Goal: Find contact information: Find contact information

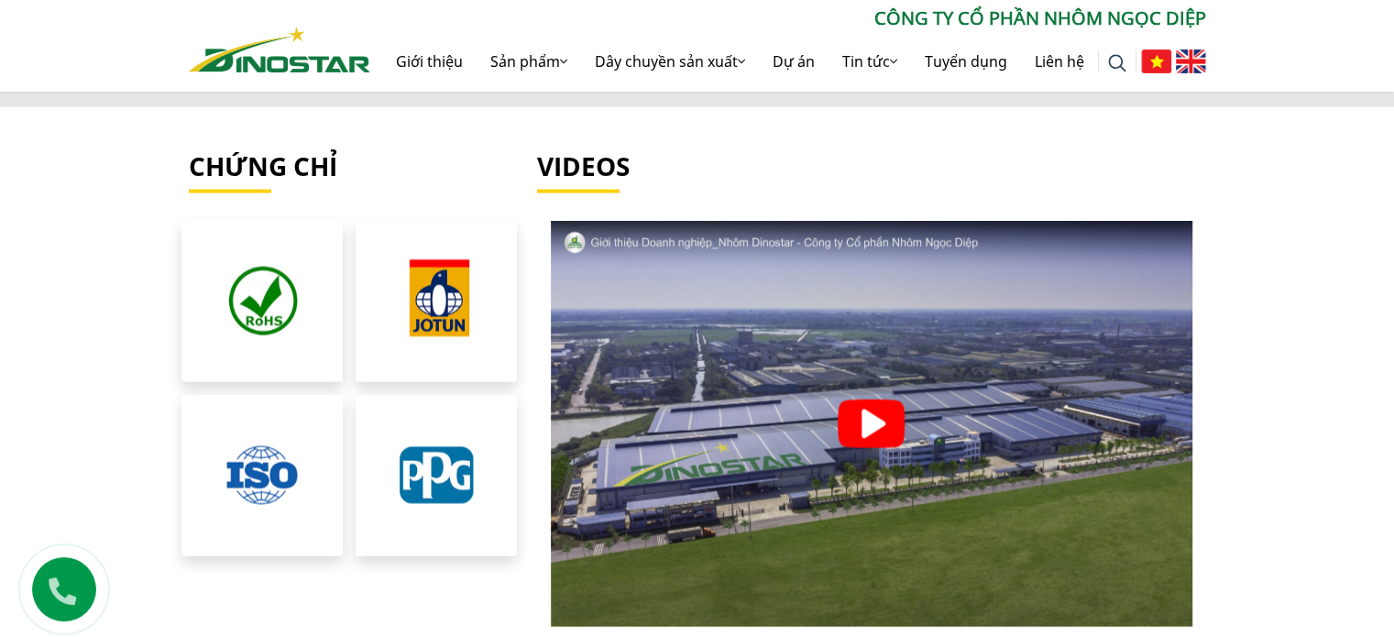
scroll to position [4245, 0]
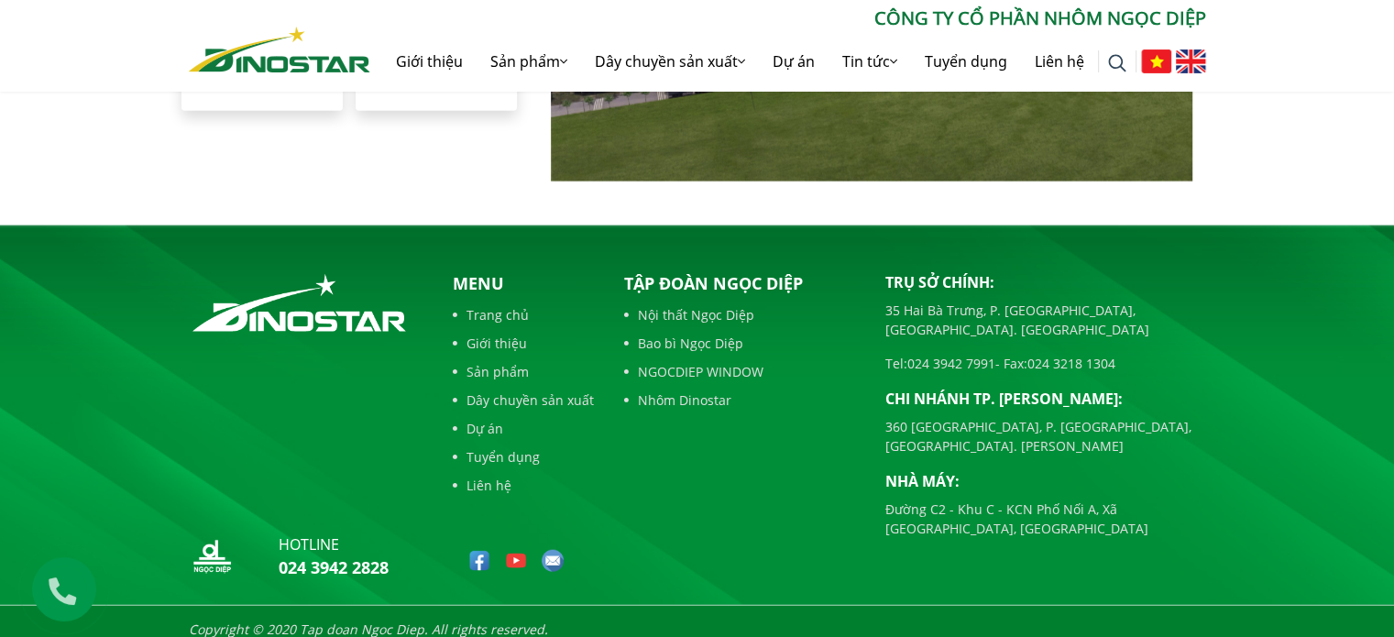
click at [499, 362] on link "Sản phẩm" at bounding box center [523, 371] width 141 height 19
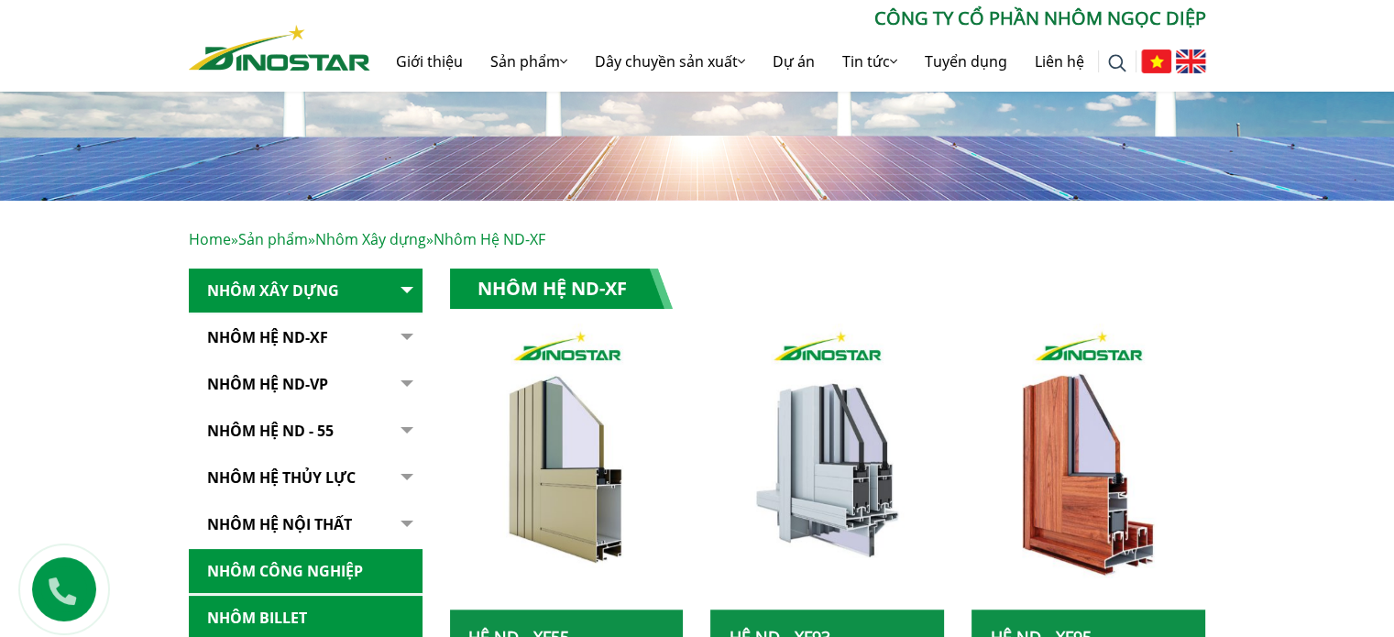
scroll to position [310, 0]
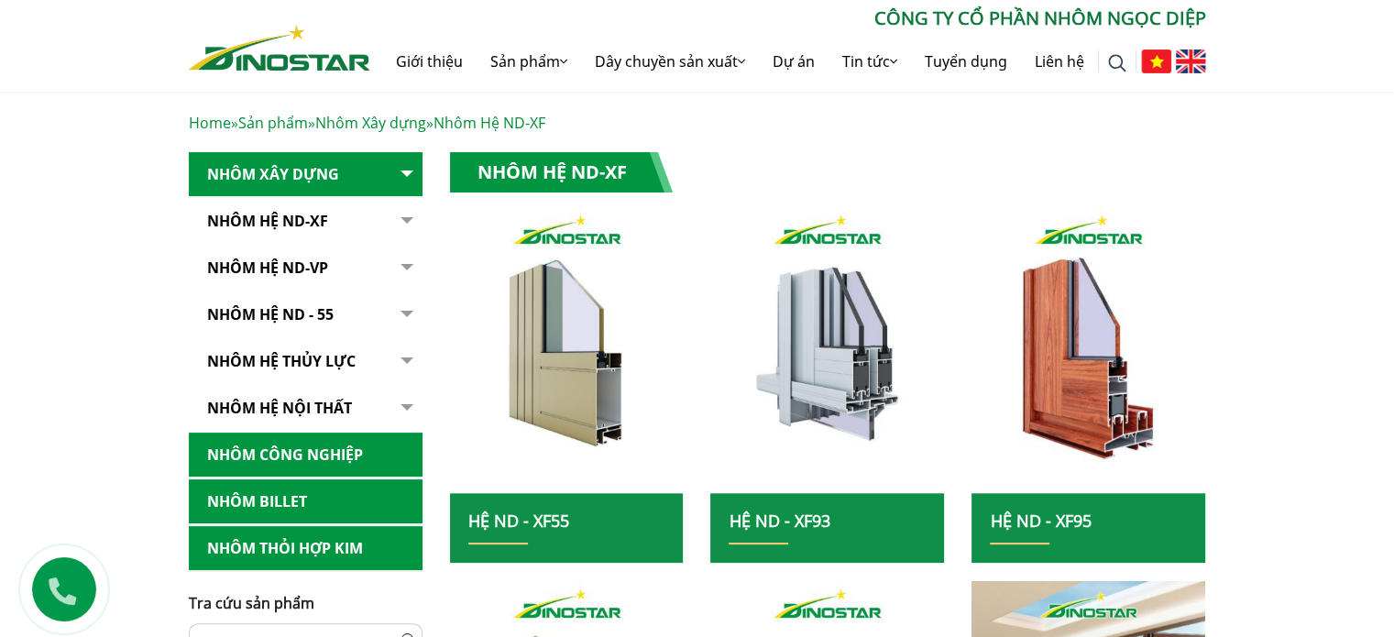
click at [312, 506] on link "Nhôm Billet" at bounding box center [306, 501] width 234 height 45
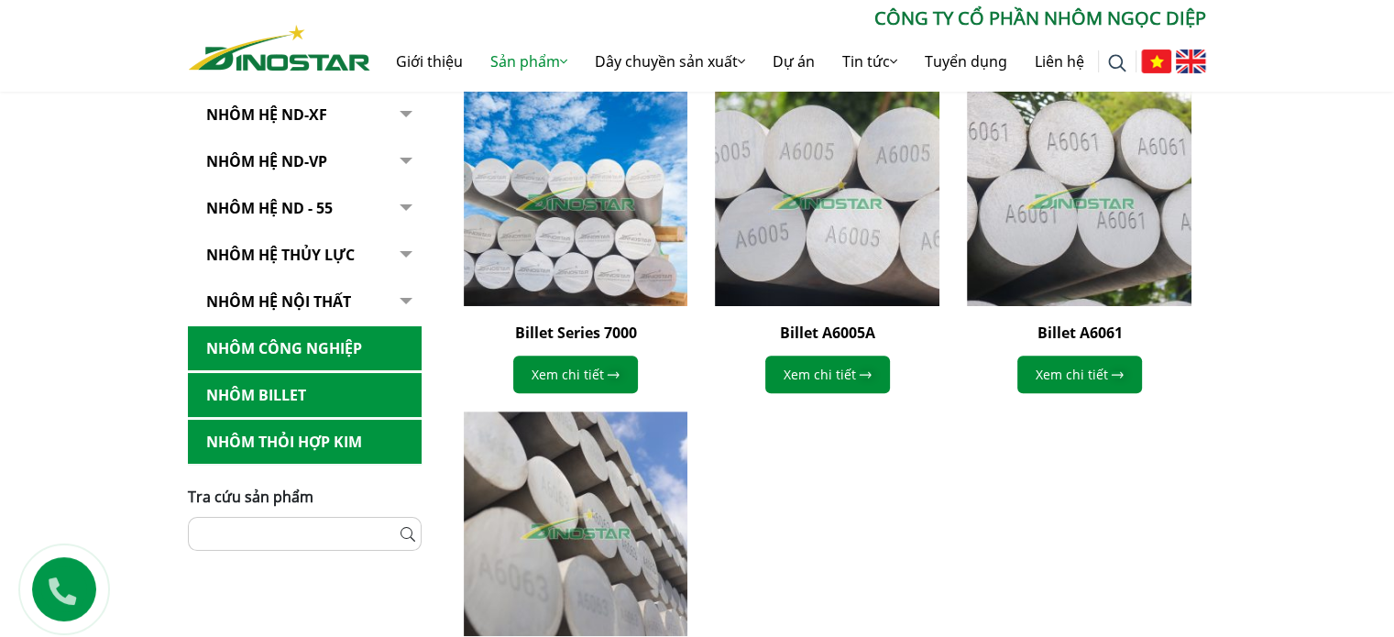
scroll to position [733, 0]
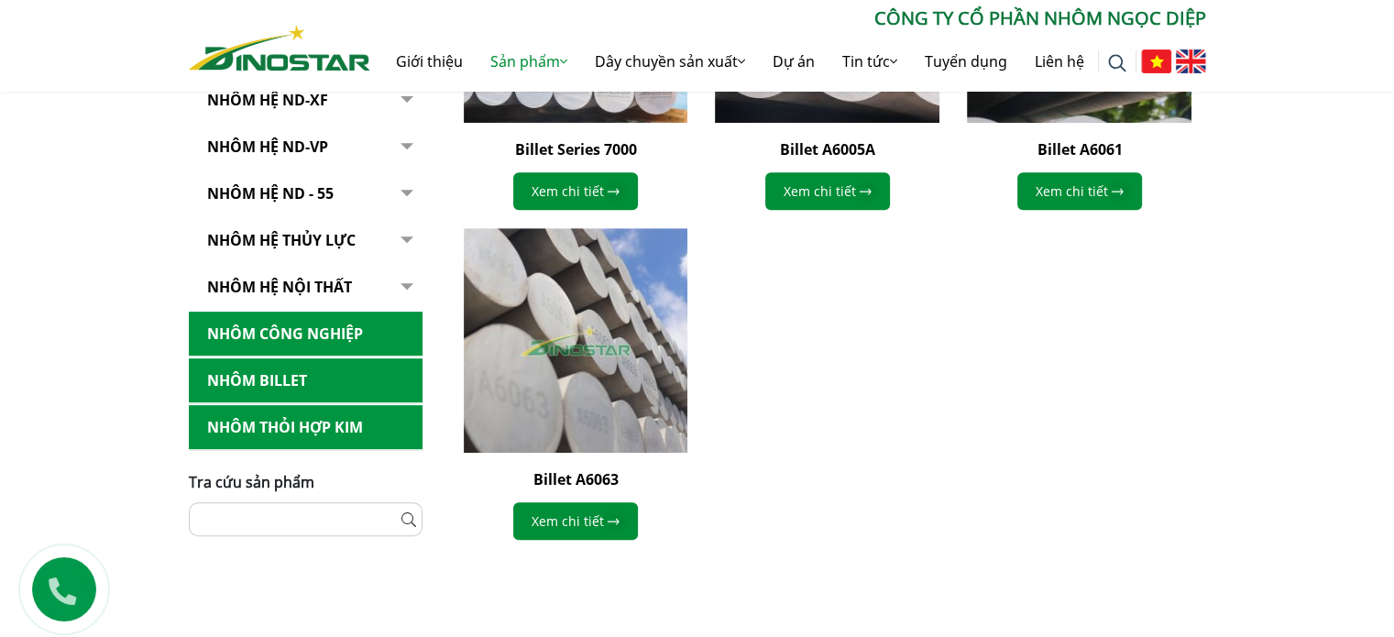
click at [324, 434] on link "Nhôm Thỏi hợp kim" at bounding box center [306, 427] width 234 height 45
click at [324, 433] on link "Nhôm Thỏi hợp kim" at bounding box center [306, 427] width 234 height 45
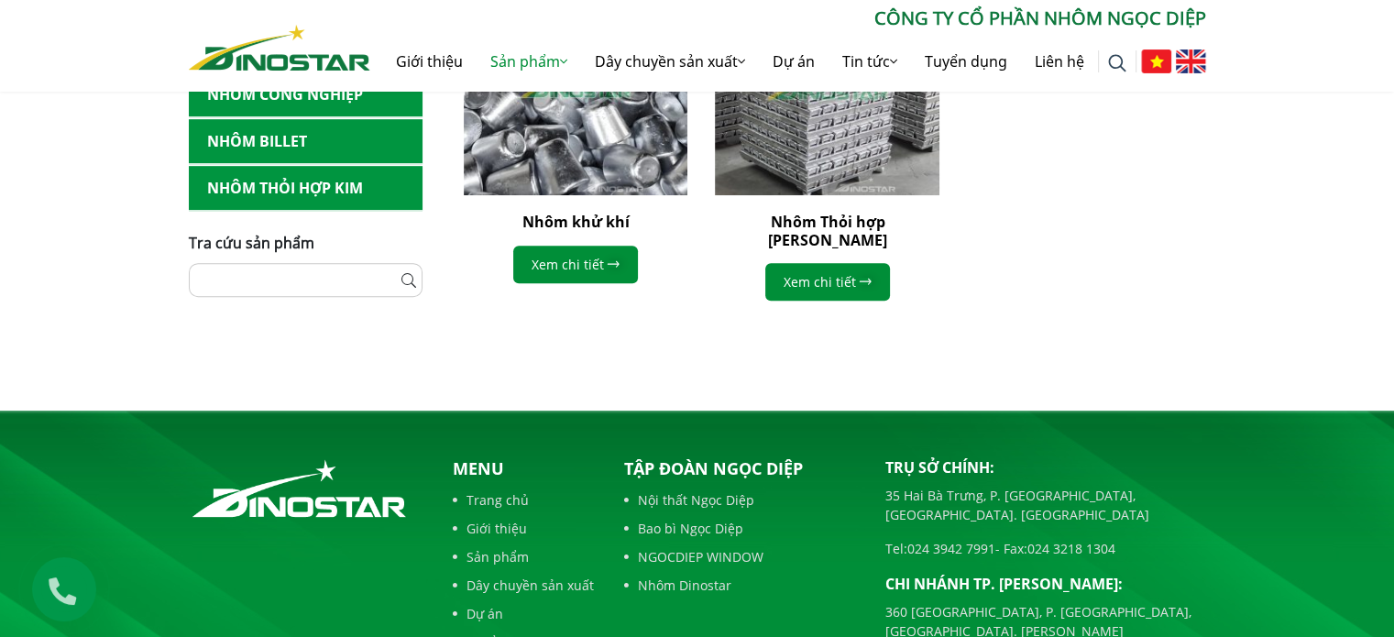
scroll to position [1173, 0]
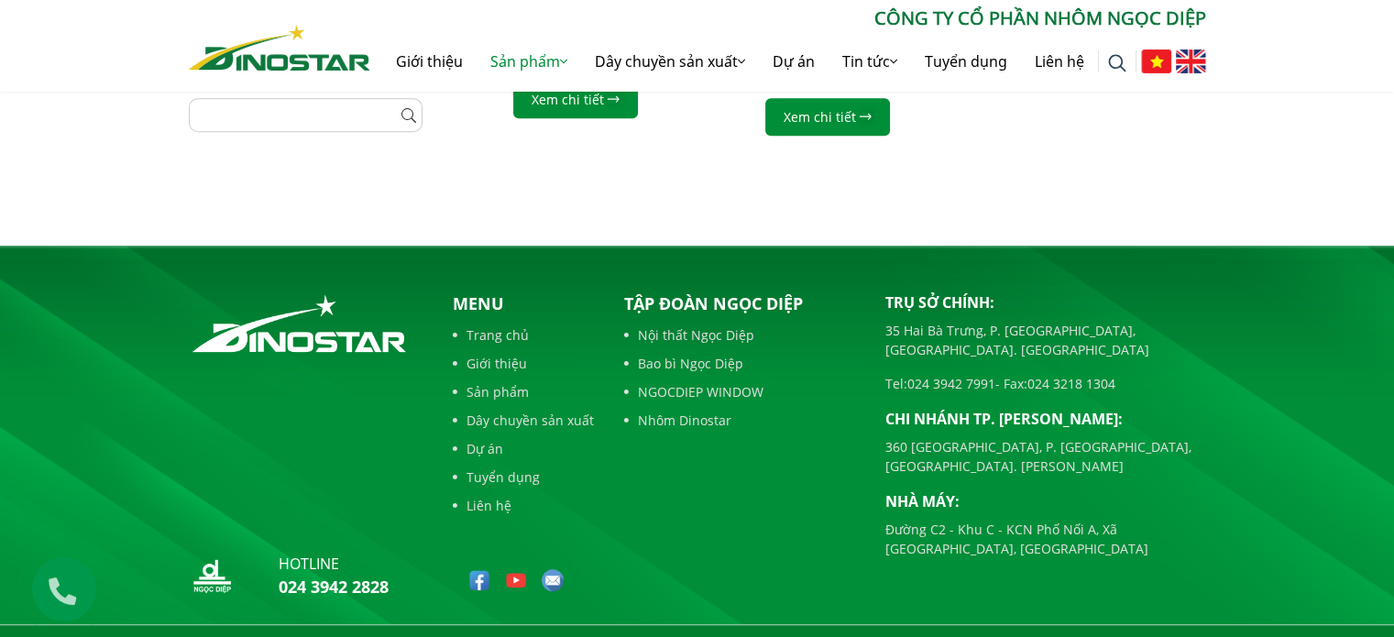
click at [550, 411] on link "Dây chuyền sản xuất" at bounding box center [523, 420] width 141 height 19
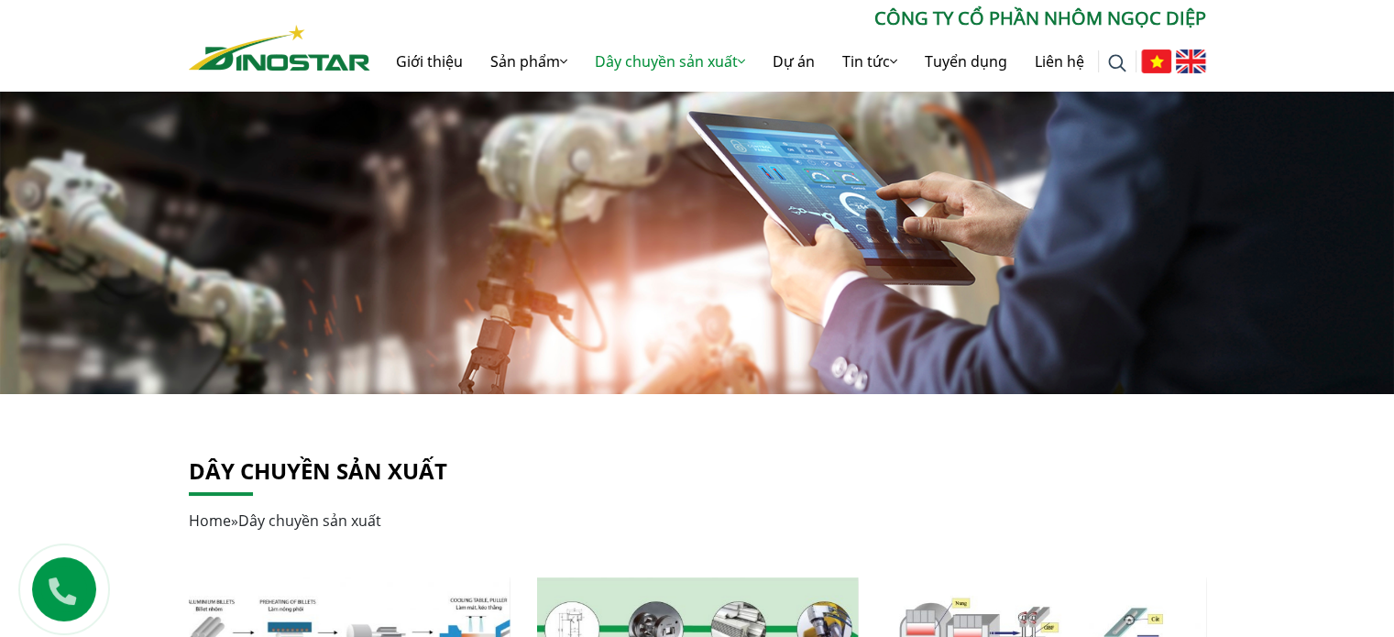
scroll to position [458, 0]
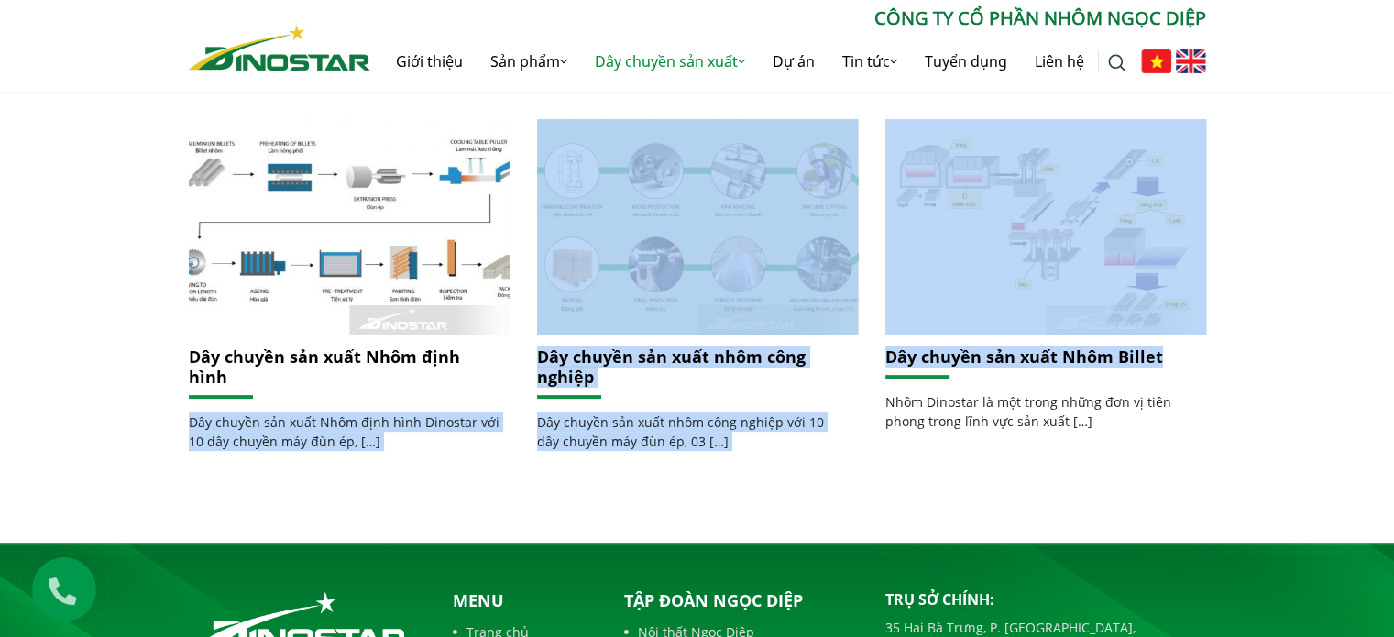
drag, startPoint x: 1258, startPoint y: 375, endPoint x: 132, endPoint y: 387, distance: 1126.5
click at [132, 387] on div "Dây chuyền sản xuất Home » Dây chuyền sản xuất Dây chuyền sản xuất Nhôm định hì…" at bounding box center [697, 239] width 1394 height 607
drag, startPoint x: 122, startPoint y: 370, endPoint x: 1296, endPoint y: 363, distance: 1174.1
click at [1287, 363] on div "Dây chuyền sản xuất Home » Dây chuyền sản xuất Dây chuyền sản xuất Nhôm định hì…" at bounding box center [697, 239] width 1394 height 607
click at [1331, 362] on div "Dây chuyền sản xuất Home » Dây chuyền sản xuất Dây chuyền sản xuất Nhôm định hì…" at bounding box center [697, 239] width 1394 height 607
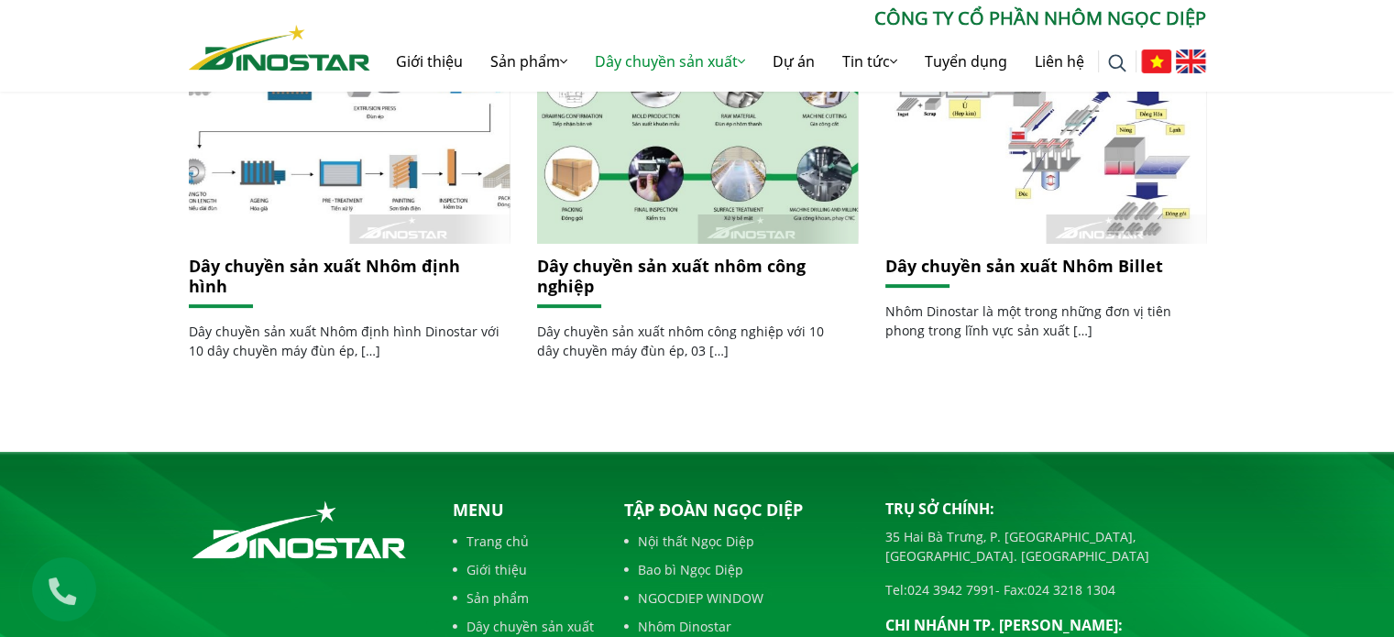
scroll to position [512, 0]
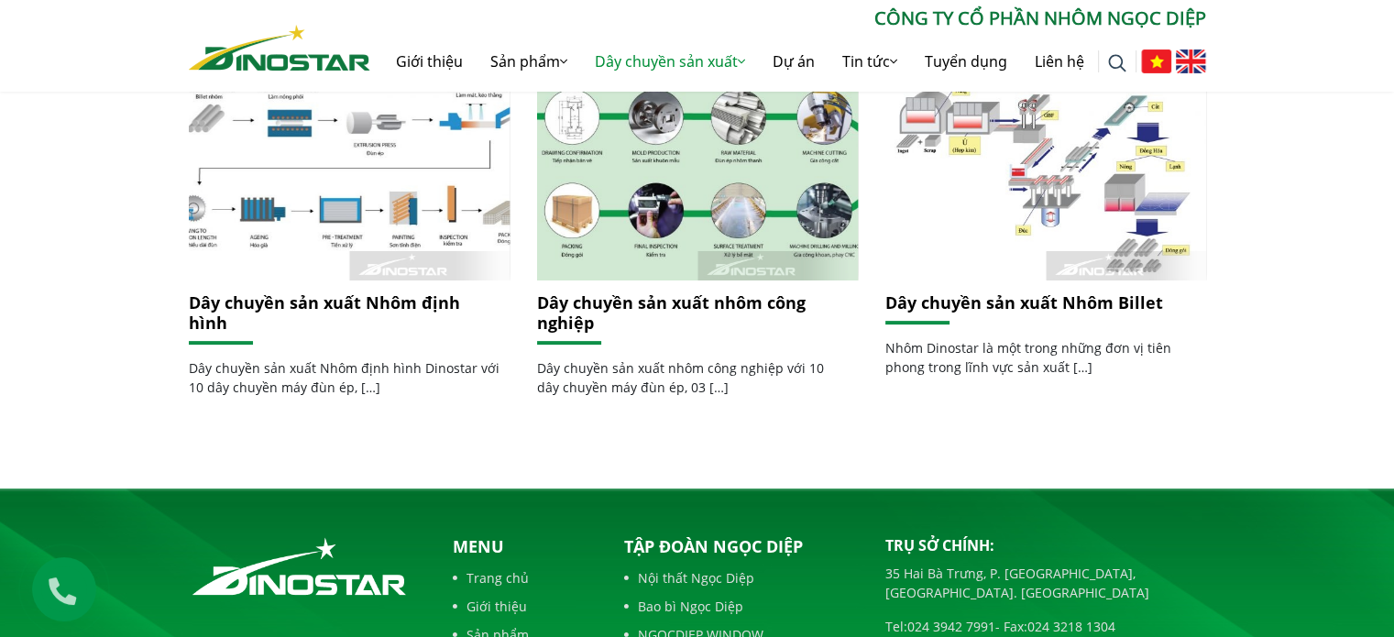
click at [1295, 399] on div "Dây chuyền sản xuất Home » Dây chuyền sản xuất Dây chuyền sản xuất Nhôm định hì…" at bounding box center [697, 185] width 1394 height 607
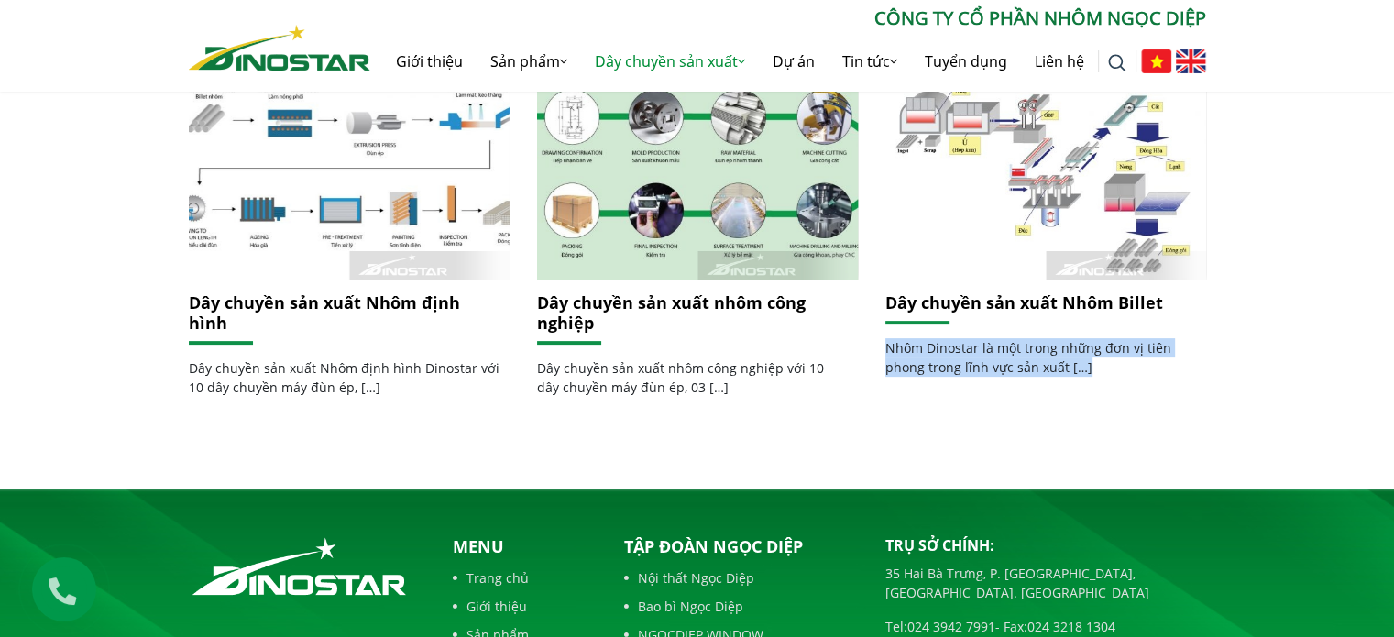
click at [1295, 399] on div "Dây chuyền sản xuất Home » Dây chuyền sản xuất Dây chuyền sản xuất Nhôm định hì…" at bounding box center [697, 185] width 1394 height 607
click at [1173, 434] on div "Dây chuyền sản xuất Home » Dây chuyền sản xuất Dây chuyền sản xuất Nhôm định hì…" at bounding box center [697, 185] width 1394 height 607
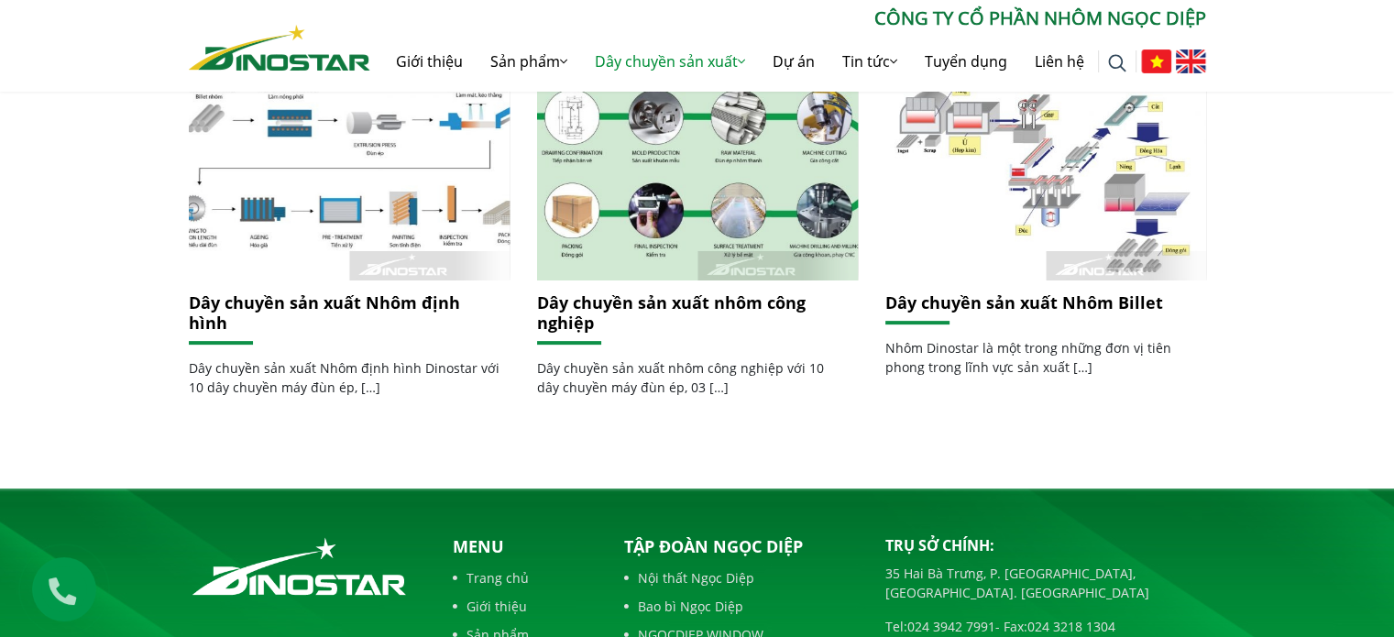
click at [791, 417] on div "Dây chuyền sản xuất Home » Dây chuyền sản xuất Dây chuyền sản xuất Nhôm định hì…" at bounding box center [697, 185] width 1394 height 607
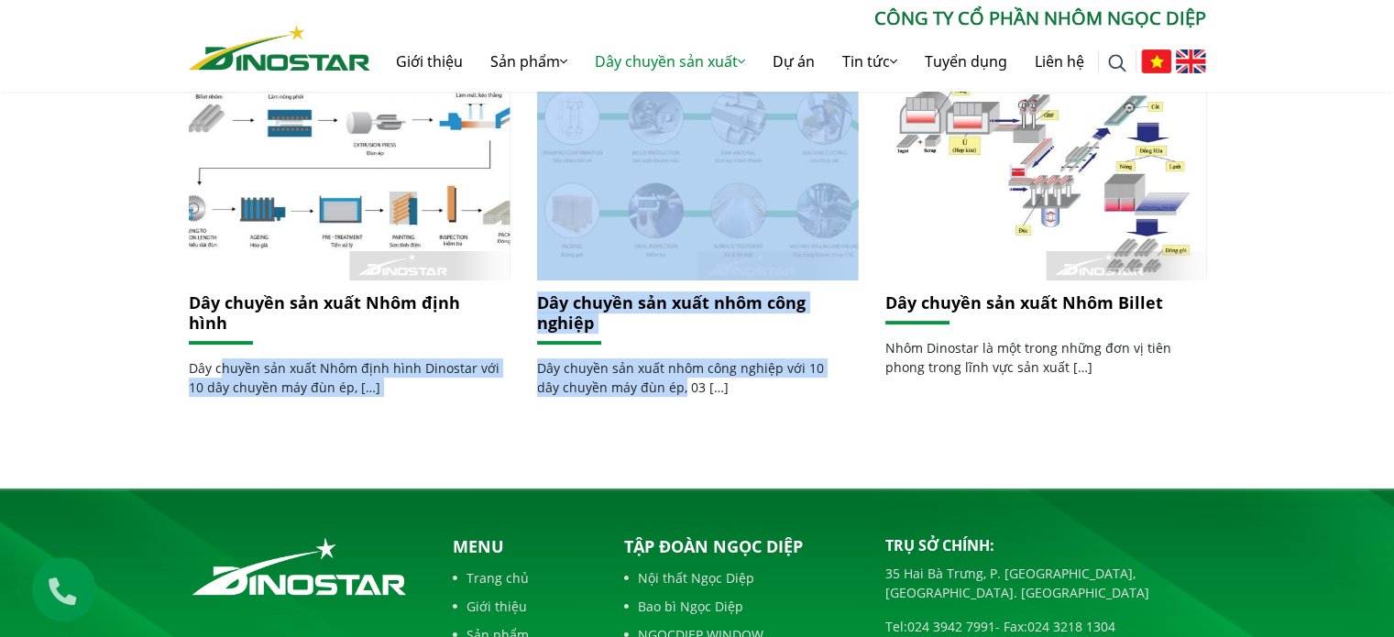
drag, startPoint x: 642, startPoint y: 397, endPoint x: 221, endPoint y: 325, distance: 427.6
click at [221, 325] on div "Dây chuyền sản xuất Home » Dây chuyền sản xuất Dây chuyền sản xuất Nhôm định hì…" at bounding box center [697, 185] width 1394 height 607
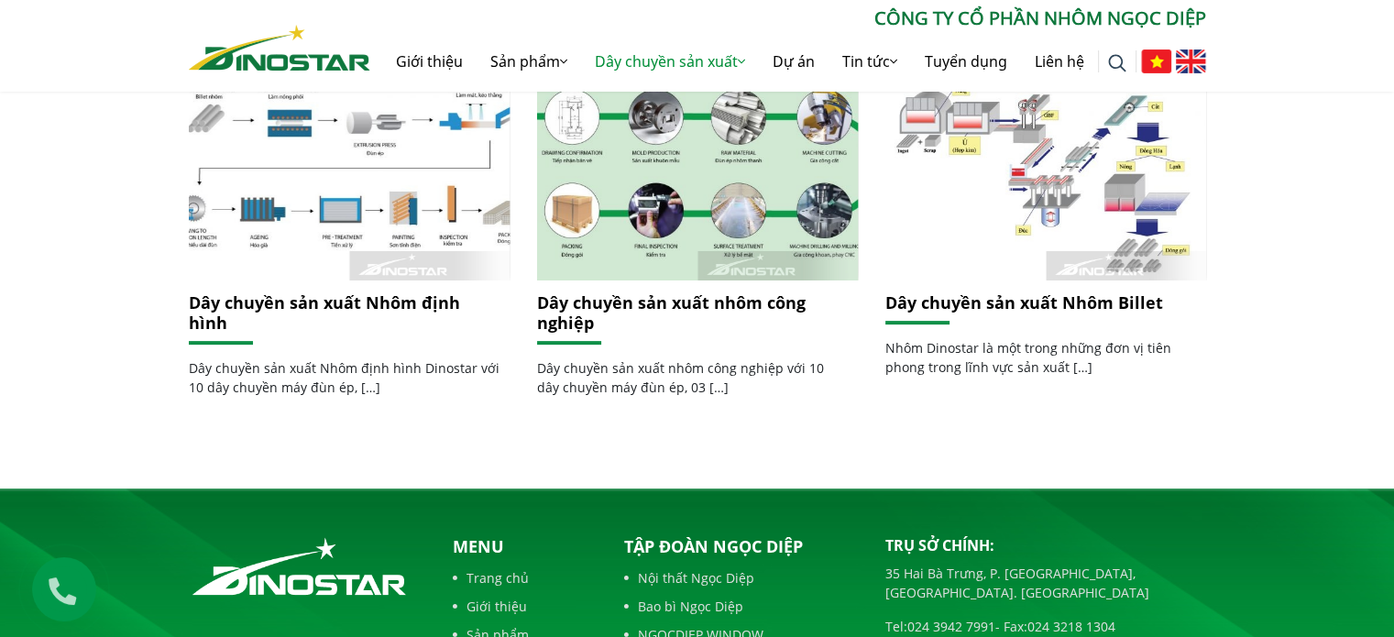
click at [801, 440] on div "Dây chuyền sản xuất Home » Dây chuyền sản xuất Dây chuyền sản xuất Nhôm định hì…" at bounding box center [697, 185] width 1394 height 607
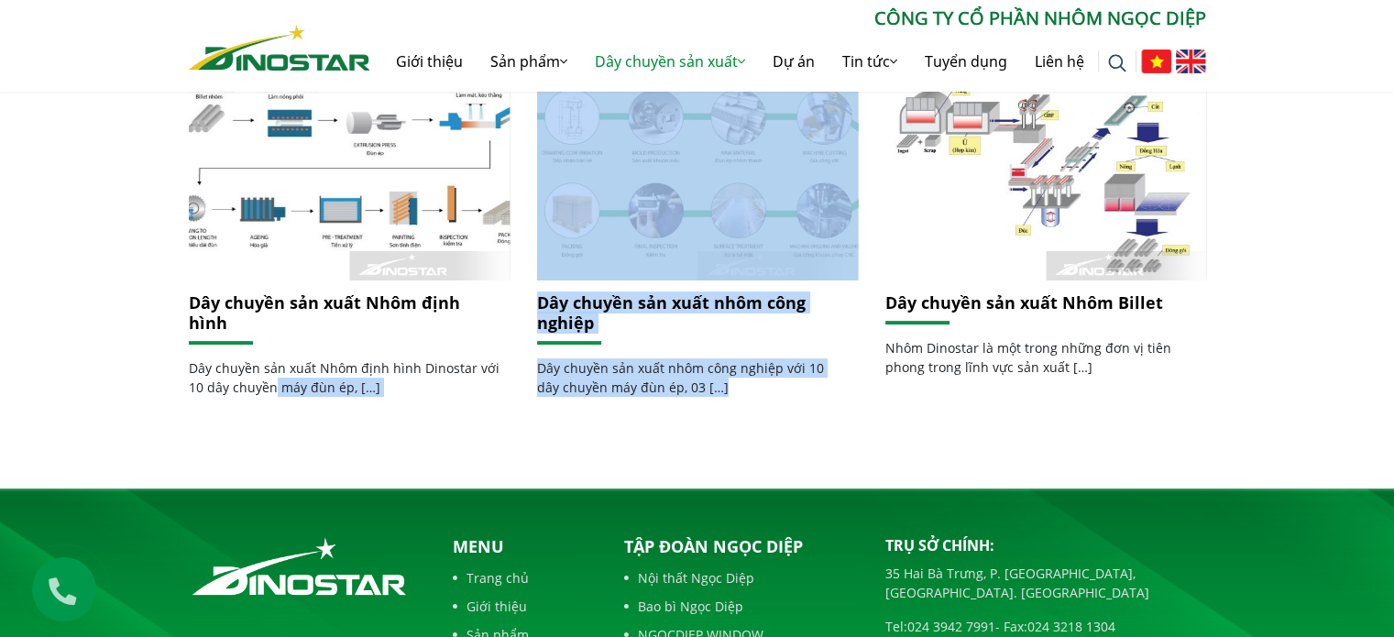
drag, startPoint x: 709, startPoint y: 396, endPoint x: 275, endPoint y: 362, distance: 435.7
click at [275, 362] on div "Dây chuyền sản xuất Home » Dây chuyền sản xuất Dây chuyền sản xuất Nhôm định hì…" at bounding box center [697, 185] width 1394 height 607
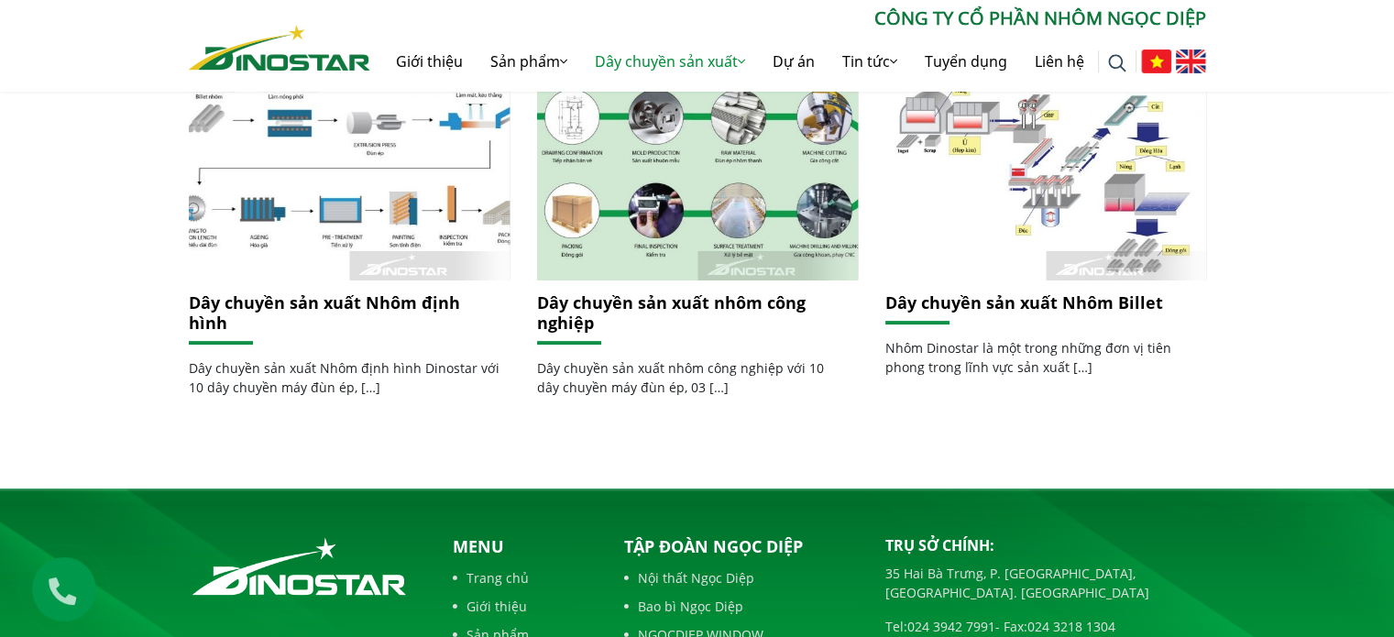
click at [1024, 451] on div "Dây chuyền sản xuất Home » Dây chuyền sản xuất Dây chuyền sản xuất Nhôm định hì…" at bounding box center [697, 185] width 1394 height 607
drag, startPoint x: 879, startPoint y: 396, endPoint x: 806, endPoint y: 411, distance: 74.8
click at [879, 397] on div "Dây chuyền sản xuất Home » Dây chuyền sản xuất Dây chuyền sản xuất Nhôm định hì…" at bounding box center [697, 185] width 1394 height 607
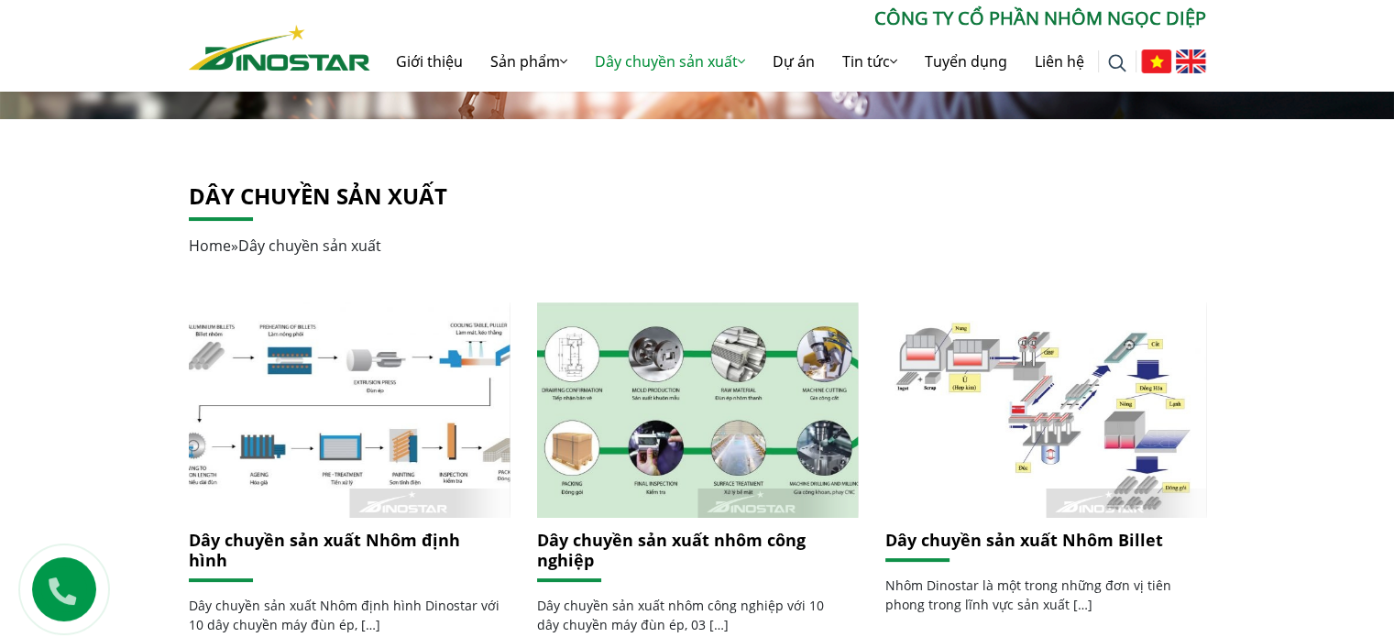
scroll to position [367, 0]
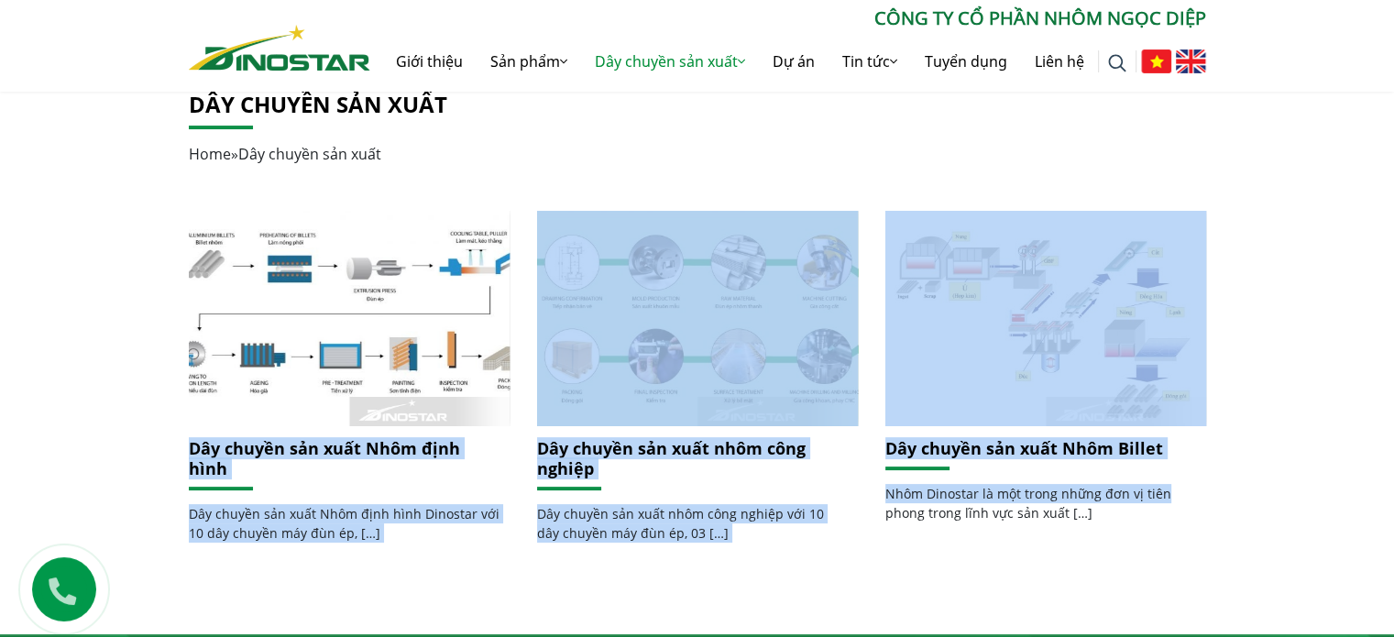
drag, startPoint x: 114, startPoint y: 446, endPoint x: 1185, endPoint y: 484, distance: 1072.1
click at [1185, 484] on div "Dây chuyền sản xuất Home » Dây chuyền sản xuất Dây chuyền sản xuất Nhôm định hì…" at bounding box center [697, 330] width 1394 height 607
click at [1287, 478] on div "Dây chuyền sản xuất Home » Dây chuyền sản xuất Dây chuyền sản xuất Nhôm định hì…" at bounding box center [697, 330] width 1394 height 607
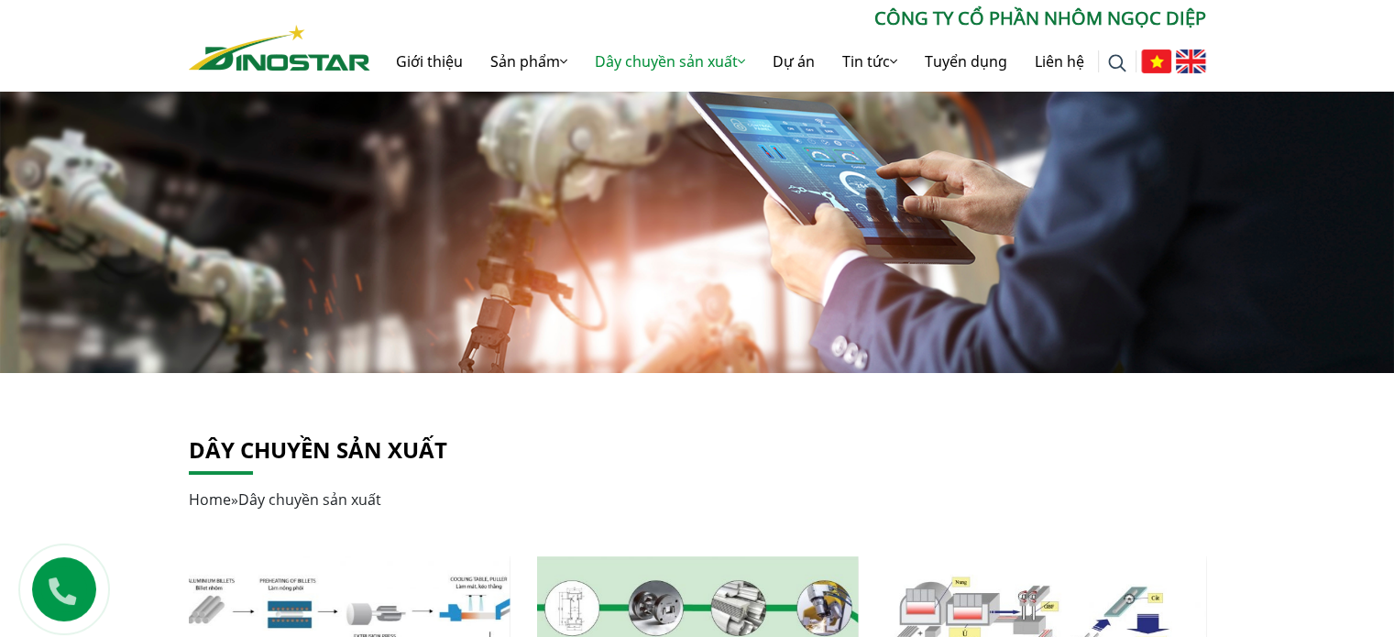
scroll to position [0, 0]
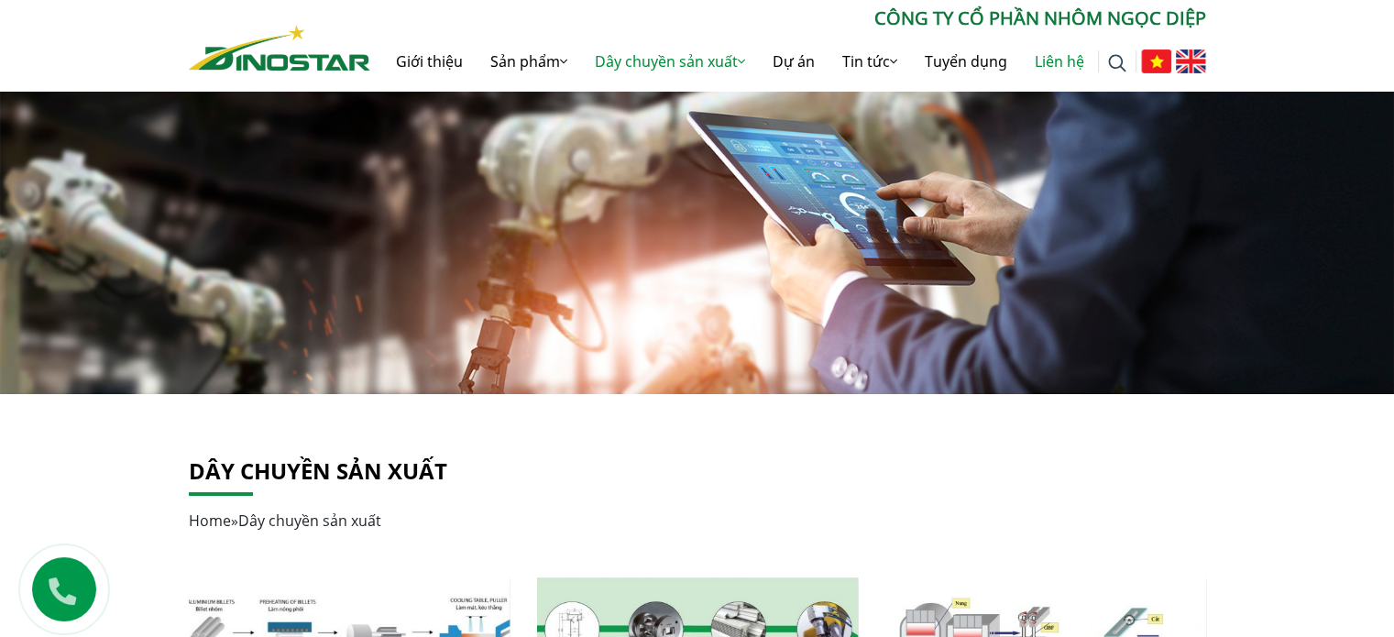
click at [1055, 66] on link "Liên hệ" at bounding box center [1059, 61] width 77 height 59
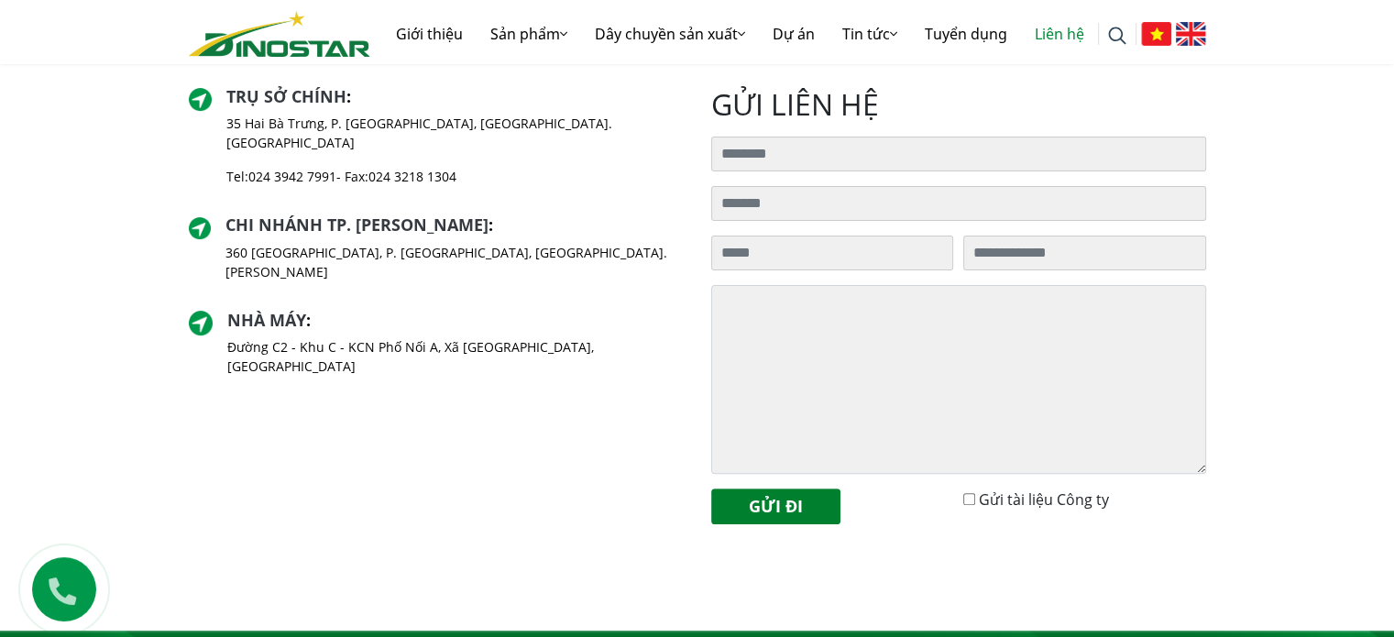
scroll to position [275, 0]
